Goal: Transaction & Acquisition: Purchase product/service

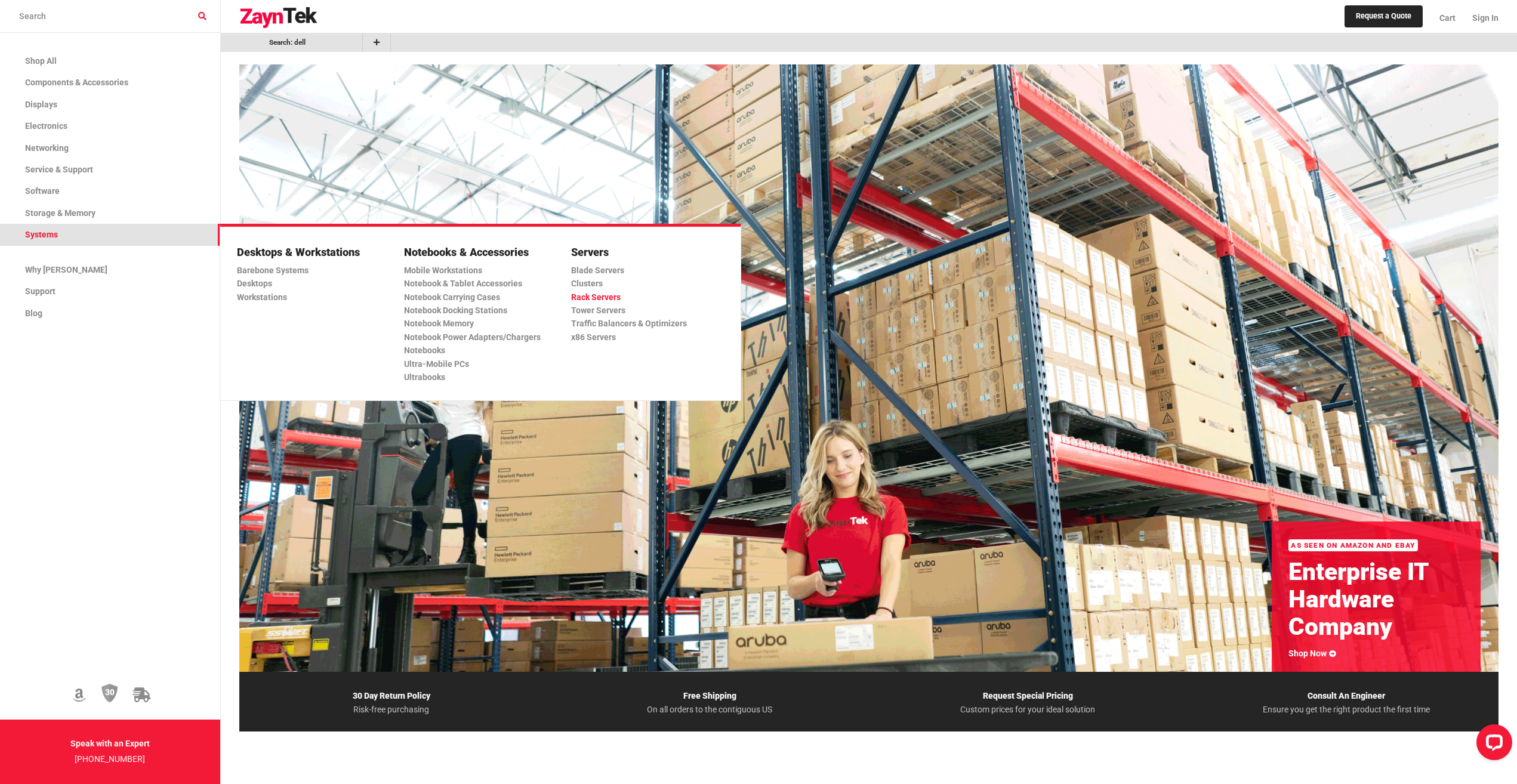
click at [608, 298] on link "Rack Servers" at bounding box center [642, 296] width 143 height 13
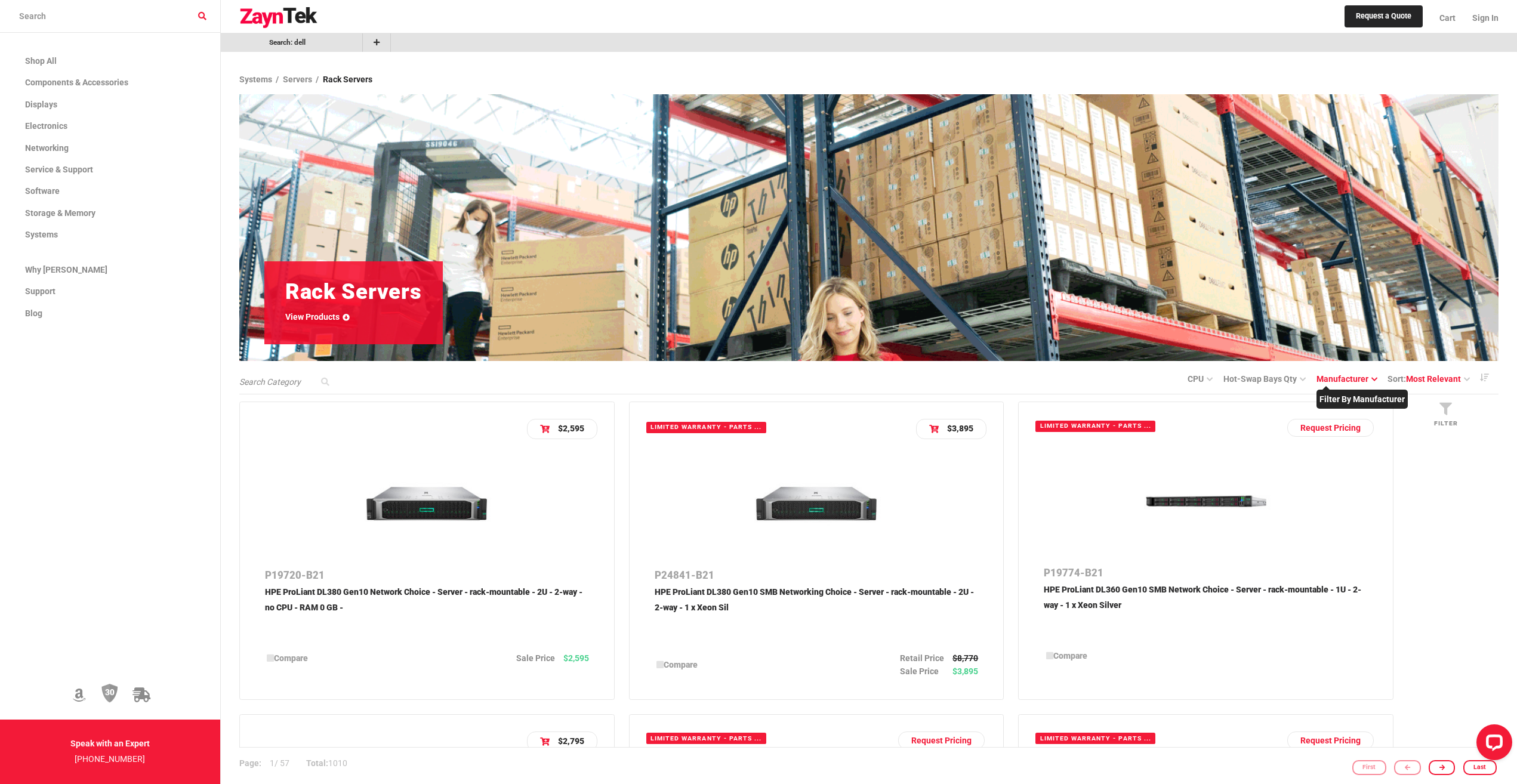
click at [747, 365] on link "manufacturer" at bounding box center [1346, 378] width 60 height 10
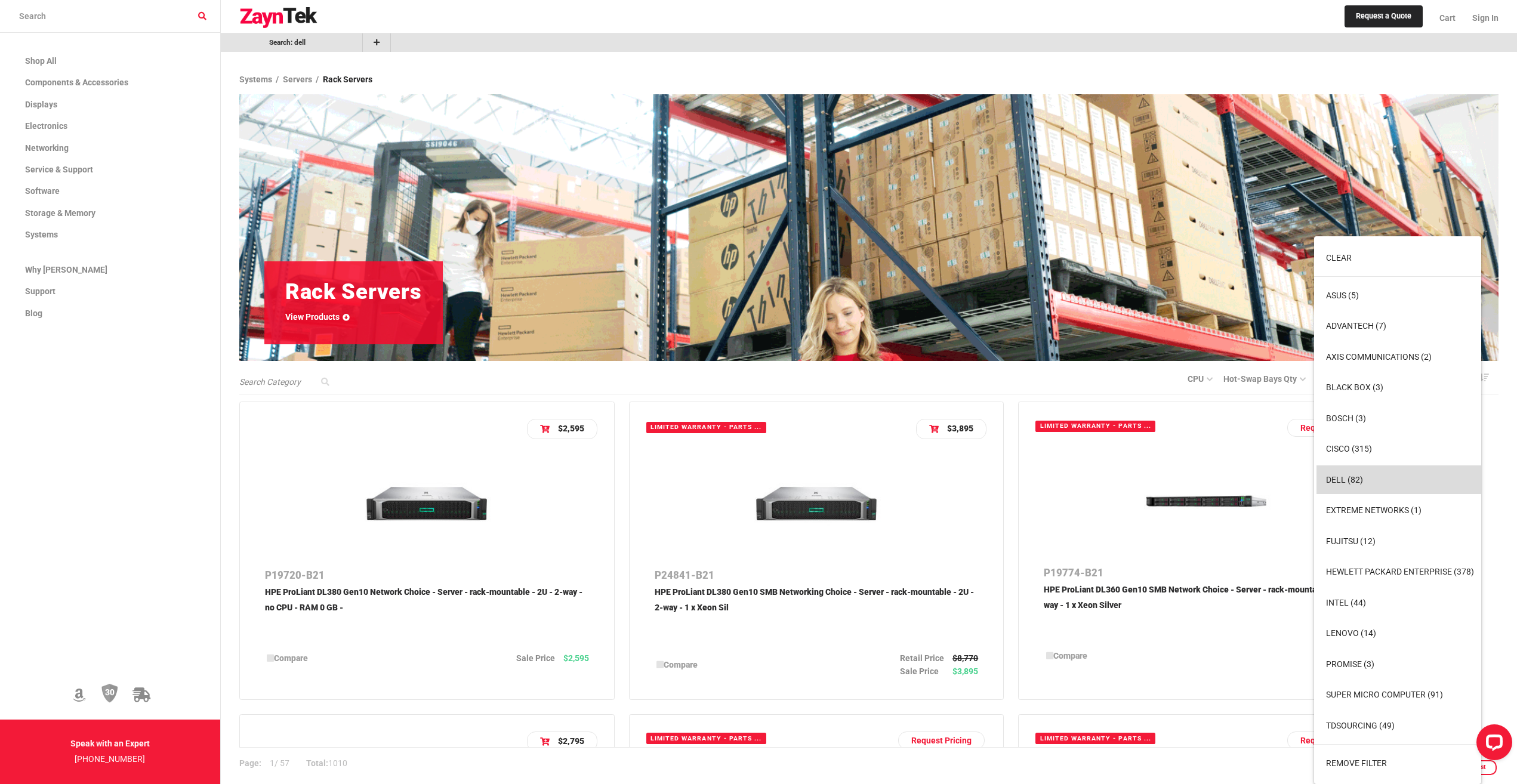
click at [747, 365] on button "Dell (82)" at bounding box center [1399, 479] width 167 height 28
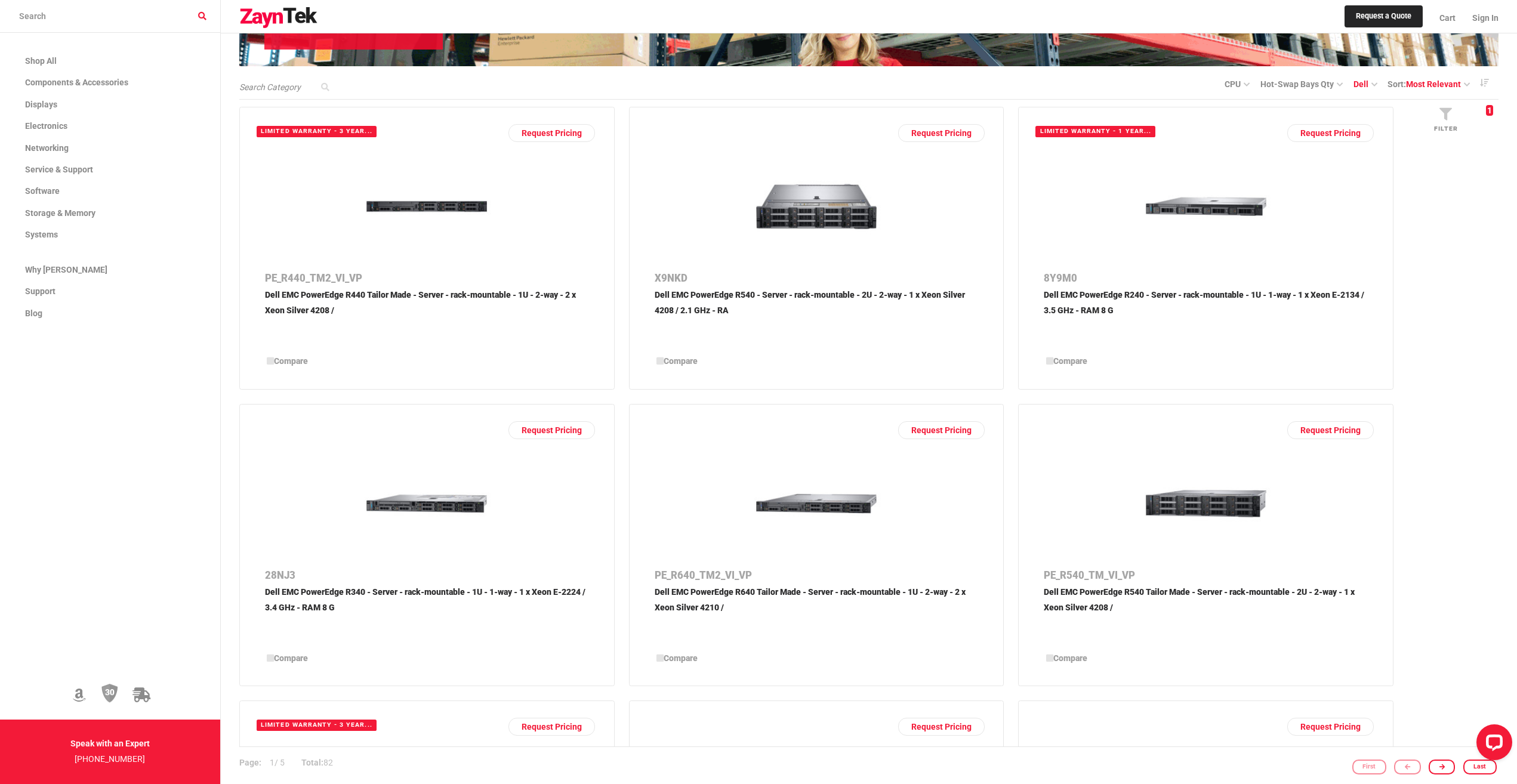
scroll to position [298, 0]
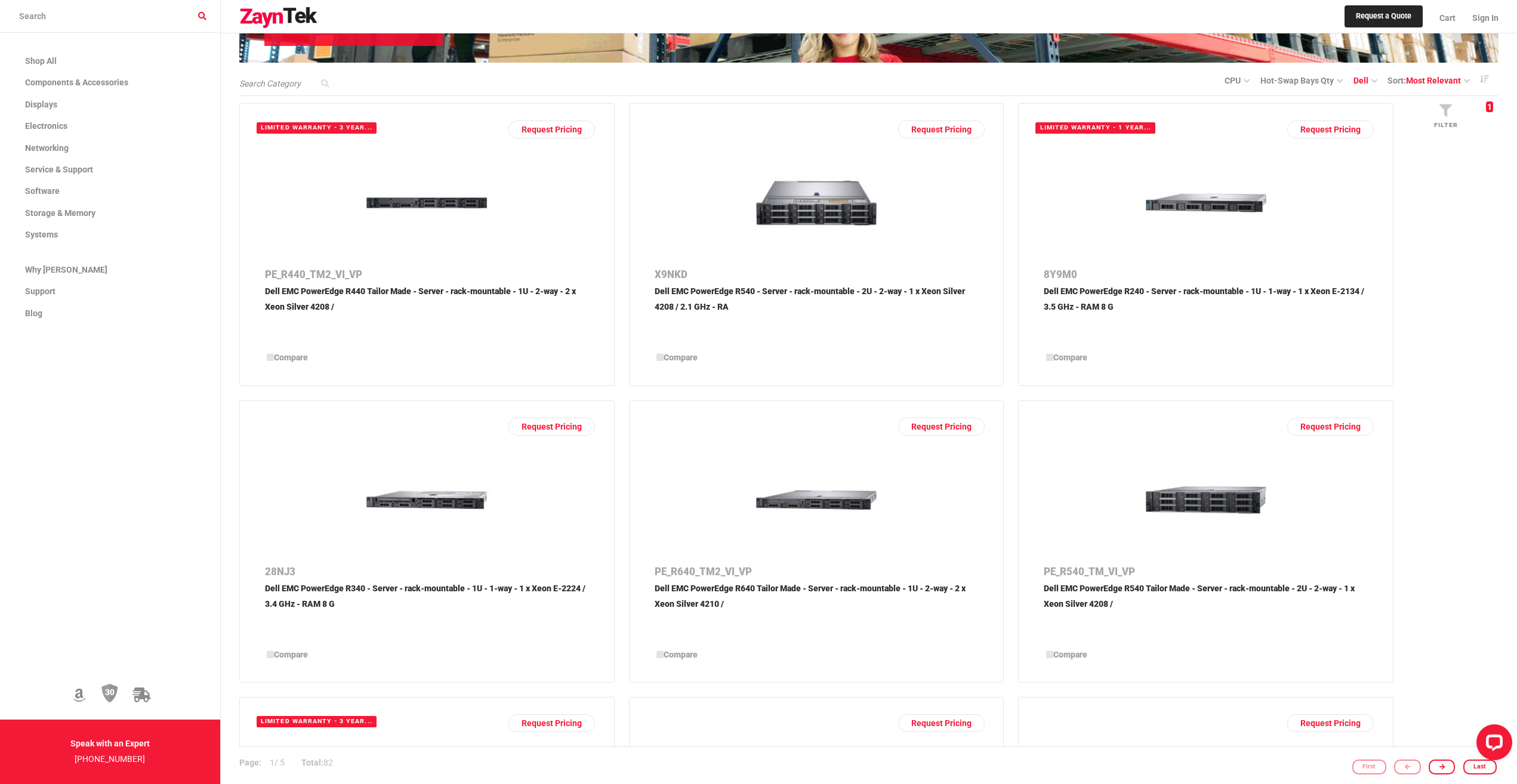
click at [746, 365] on p "Dell EMC PowerEdge R640 Tailor Made - Server - rack-mountable - 1U - 2-way - 2 …" at bounding box center [817, 610] width 324 height 59
